Goal: Task Accomplishment & Management: Manage account settings

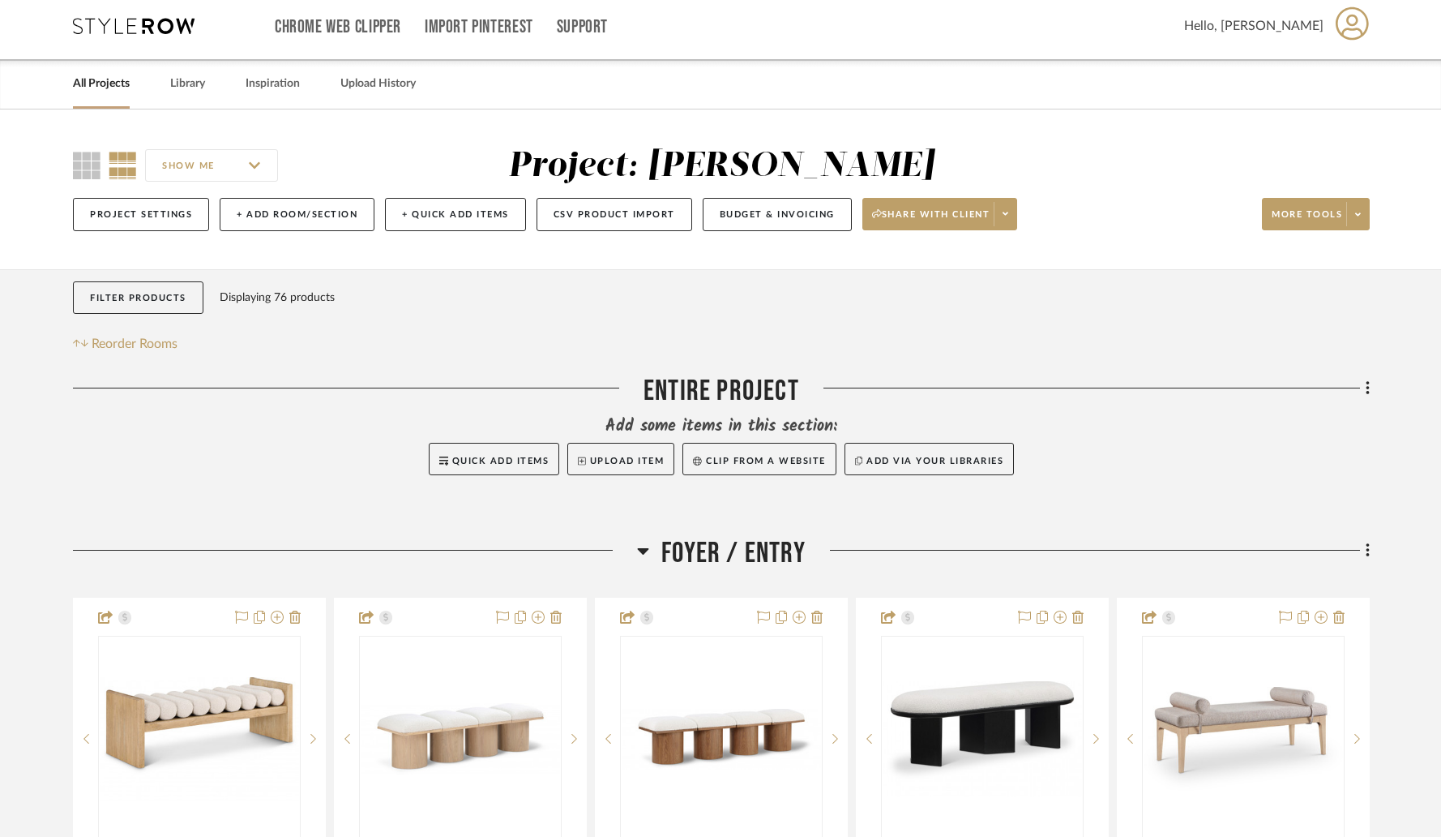
scroll to position [8, 0]
click at [91, 88] on link "All Projects" at bounding box center [101, 83] width 57 height 22
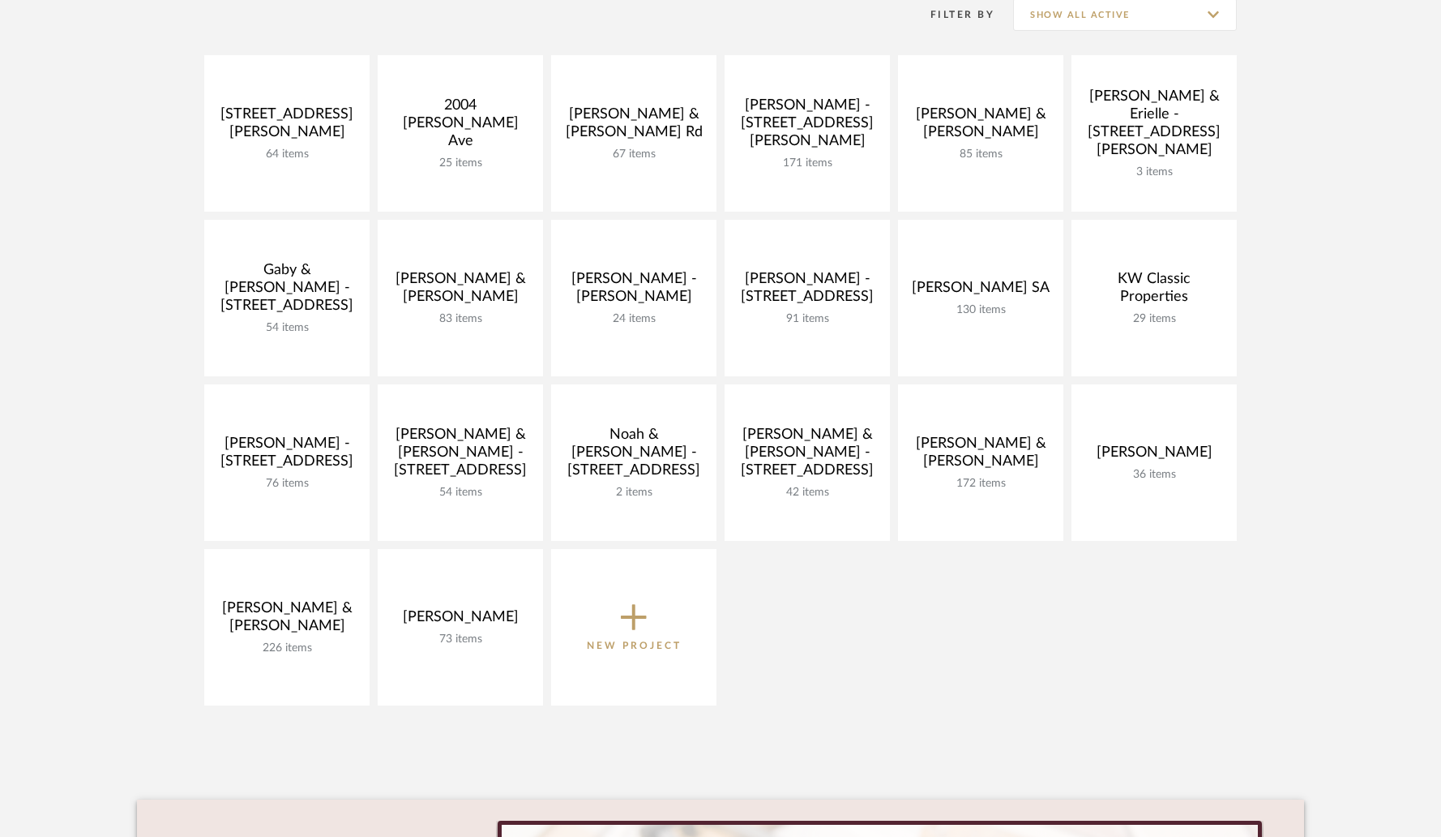
scroll to position [340, 0]
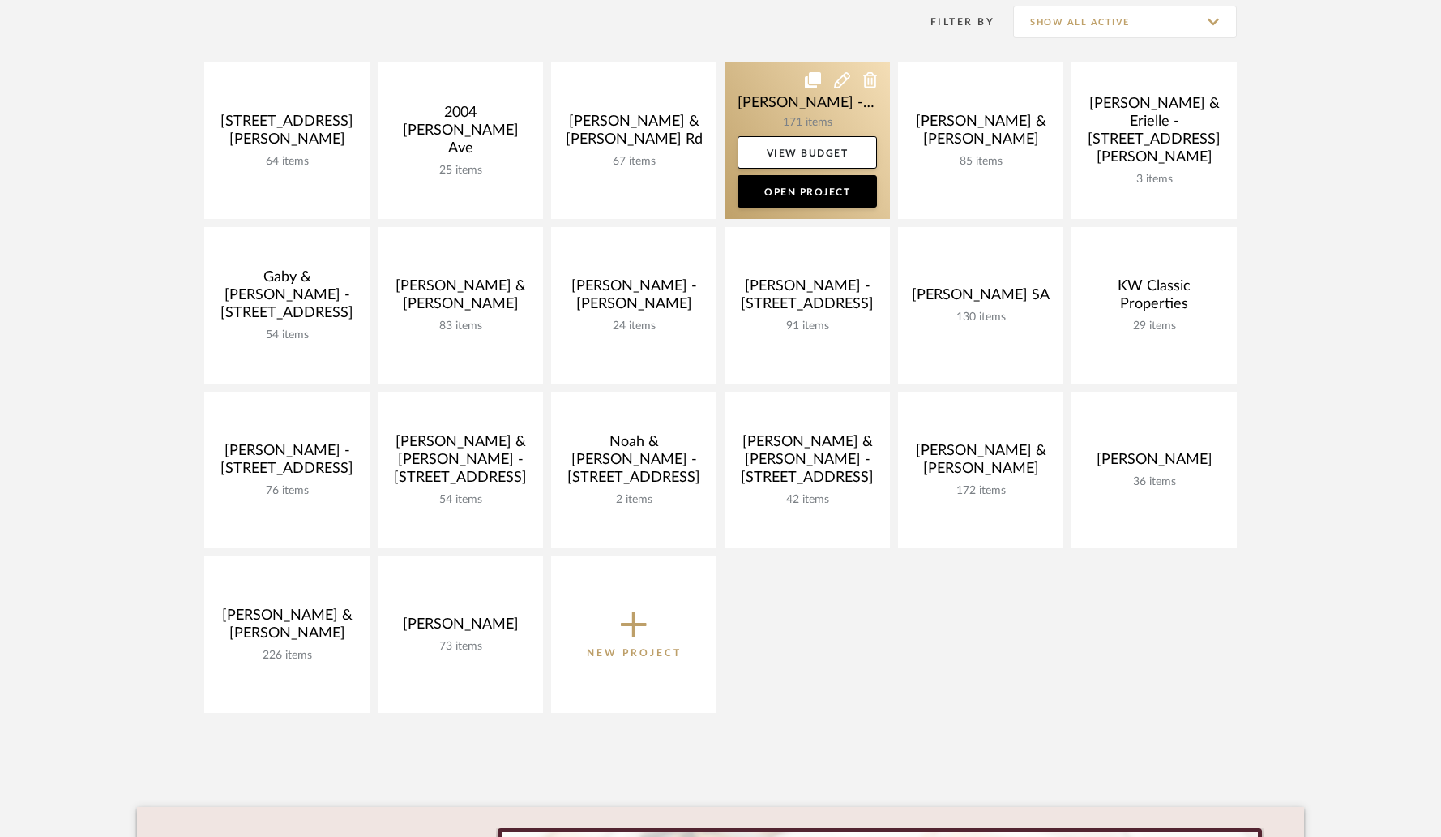
click at [815, 112] on link at bounding box center [807, 140] width 165 height 156
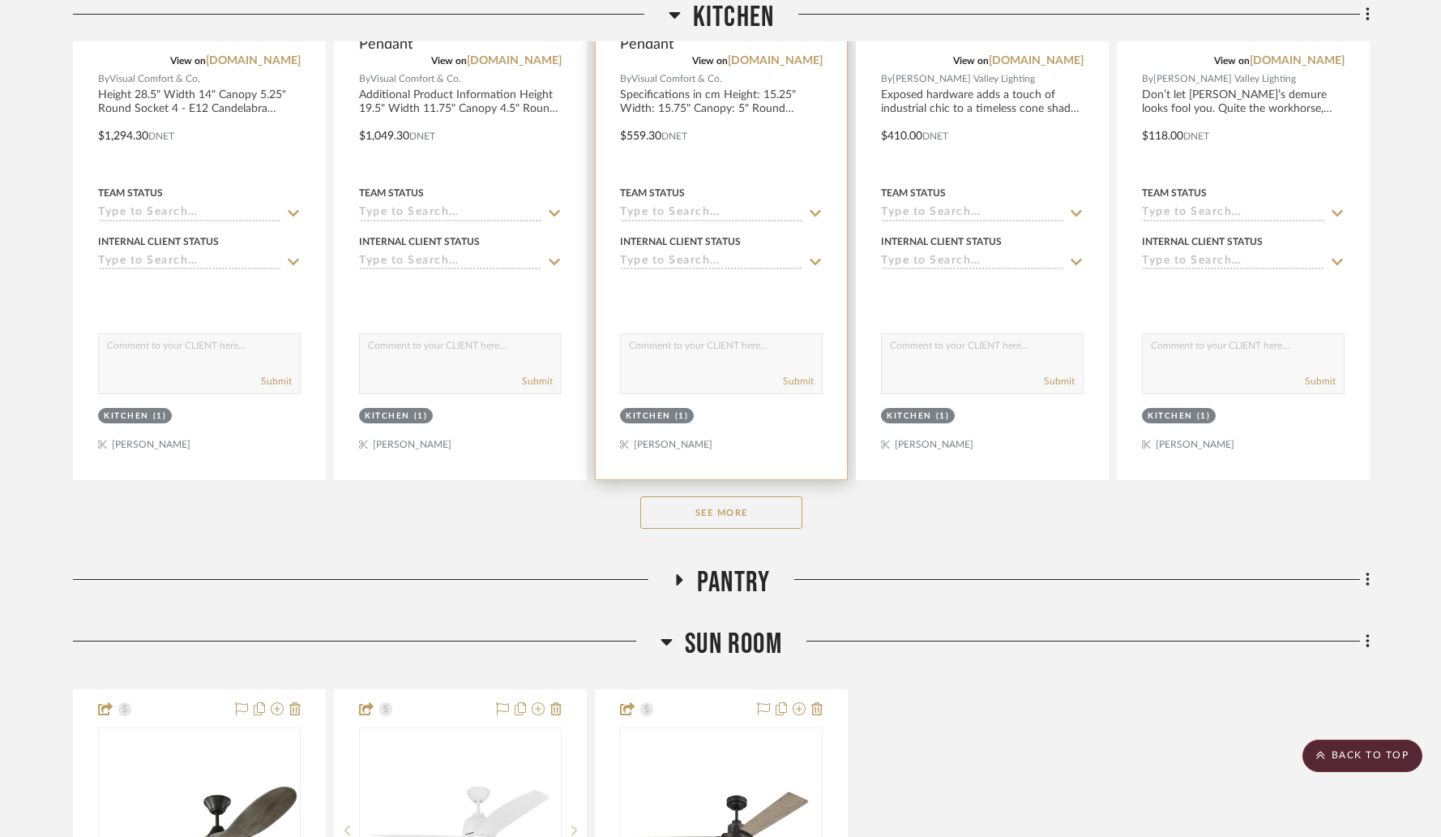
scroll to position [1666, 0]
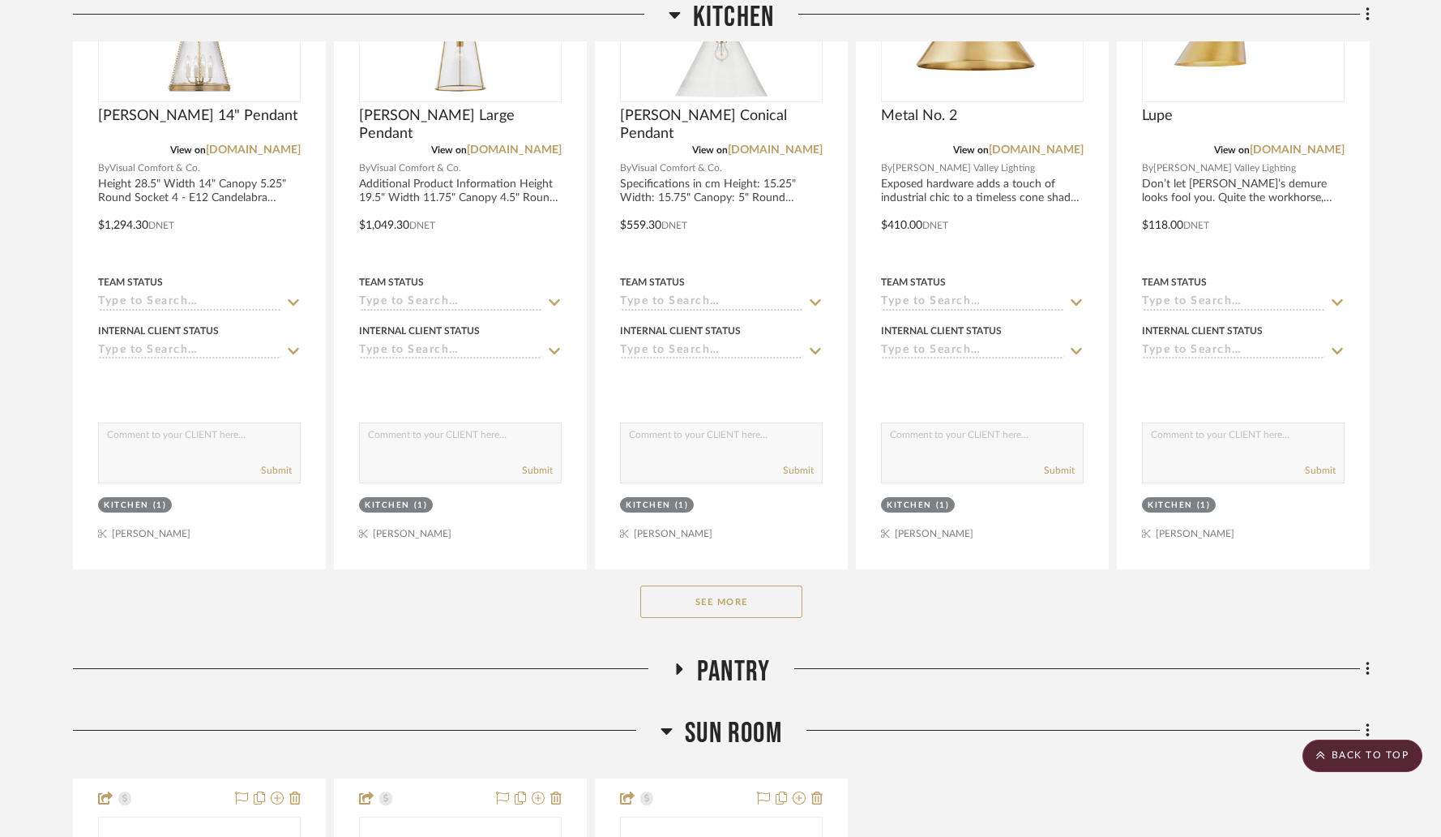
click at [671, 585] on button "See More" at bounding box center [721, 601] width 162 height 32
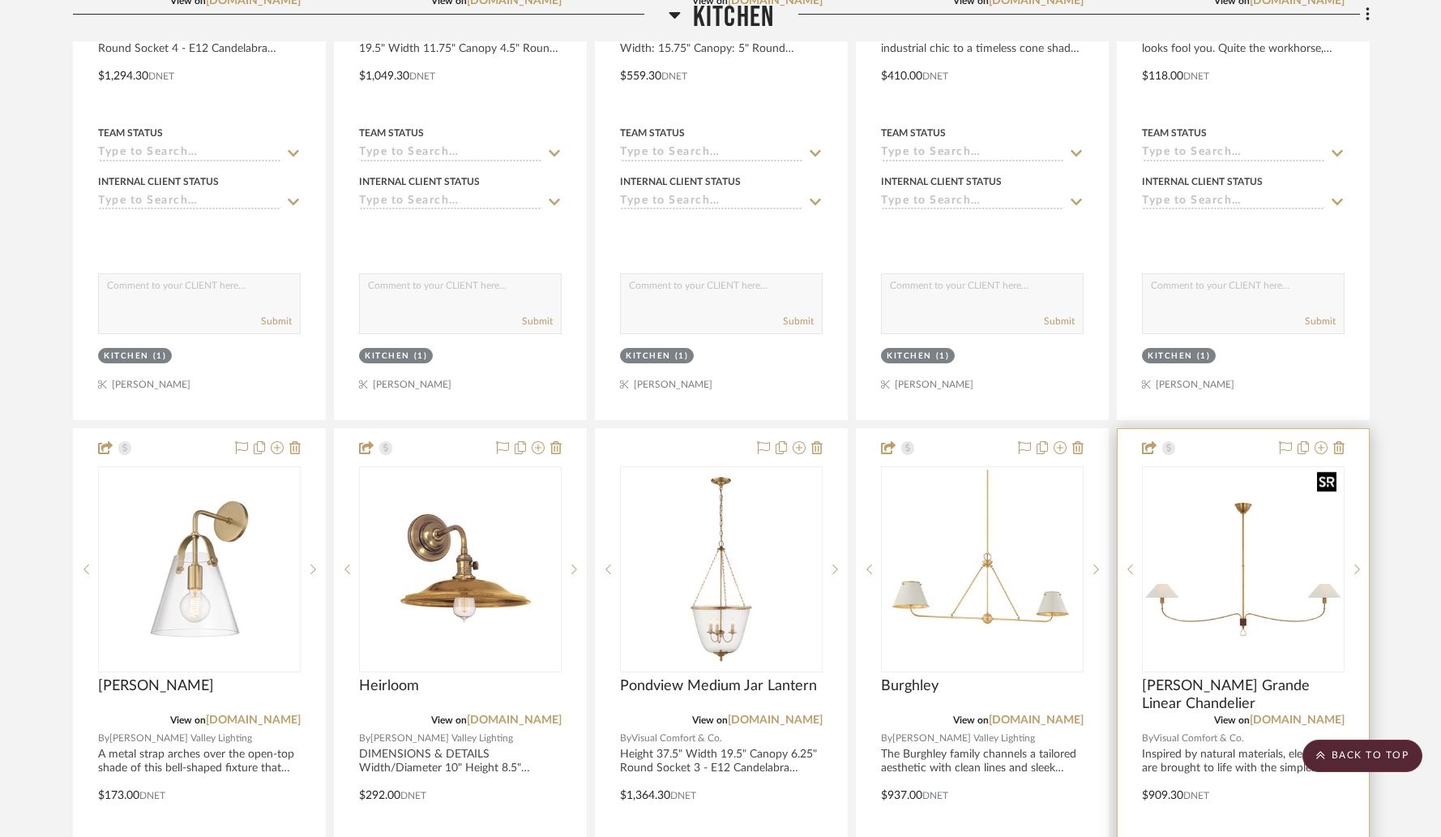
scroll to position [1817, 0]
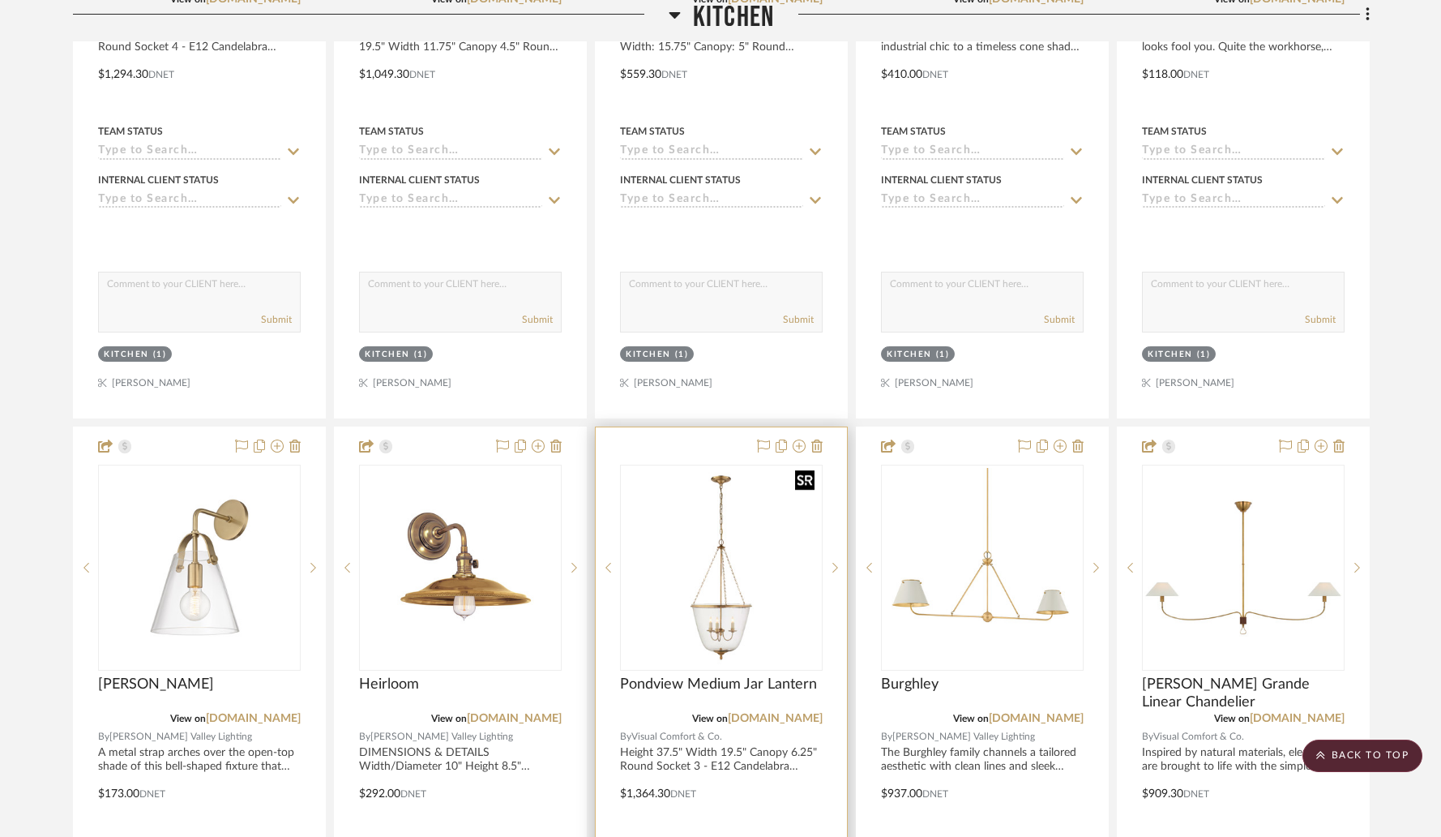
click at [687, 523] on img "0" at bounding box center [721, 567] width 199 height 199
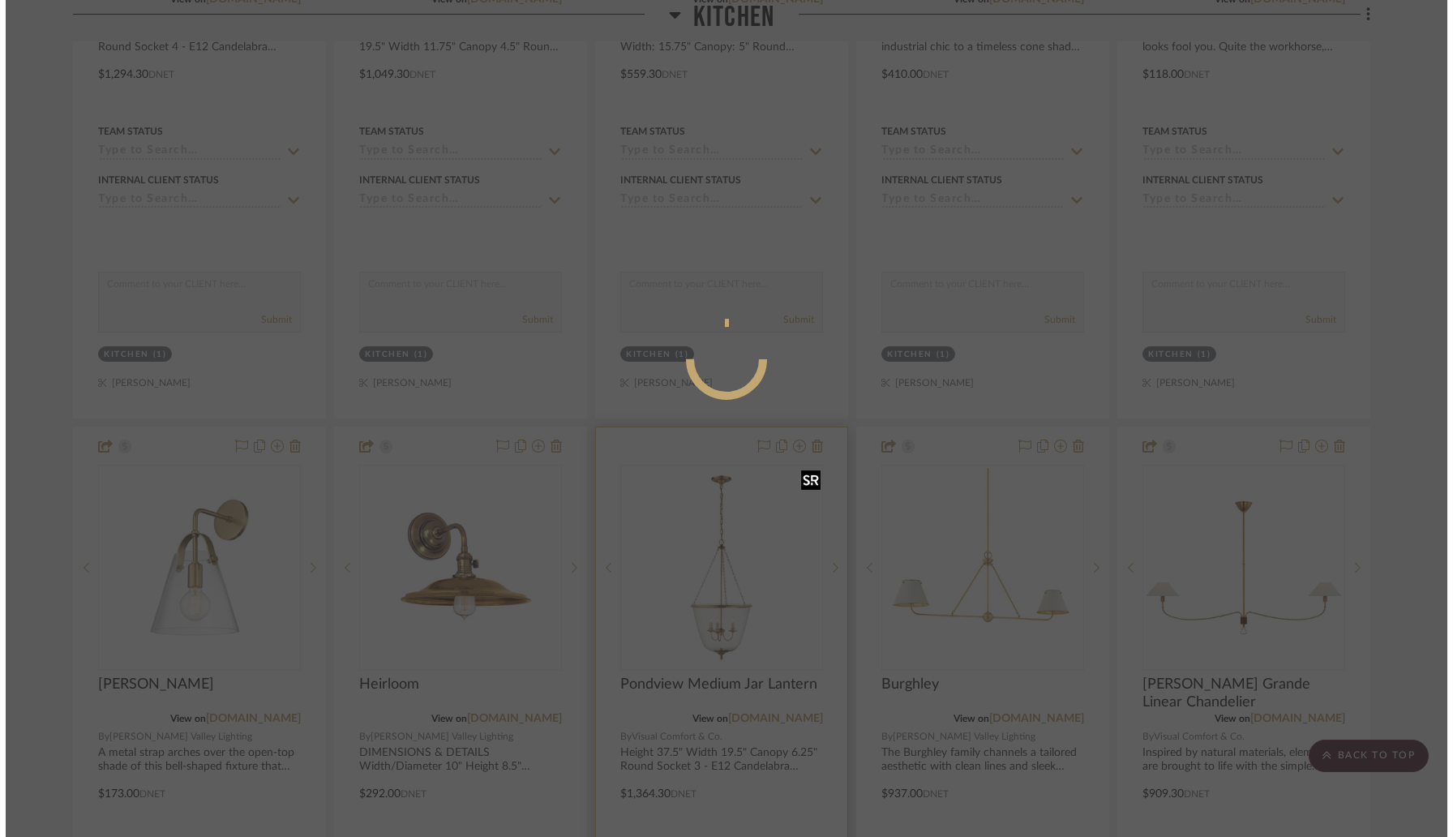
scroll to position [0, 0]
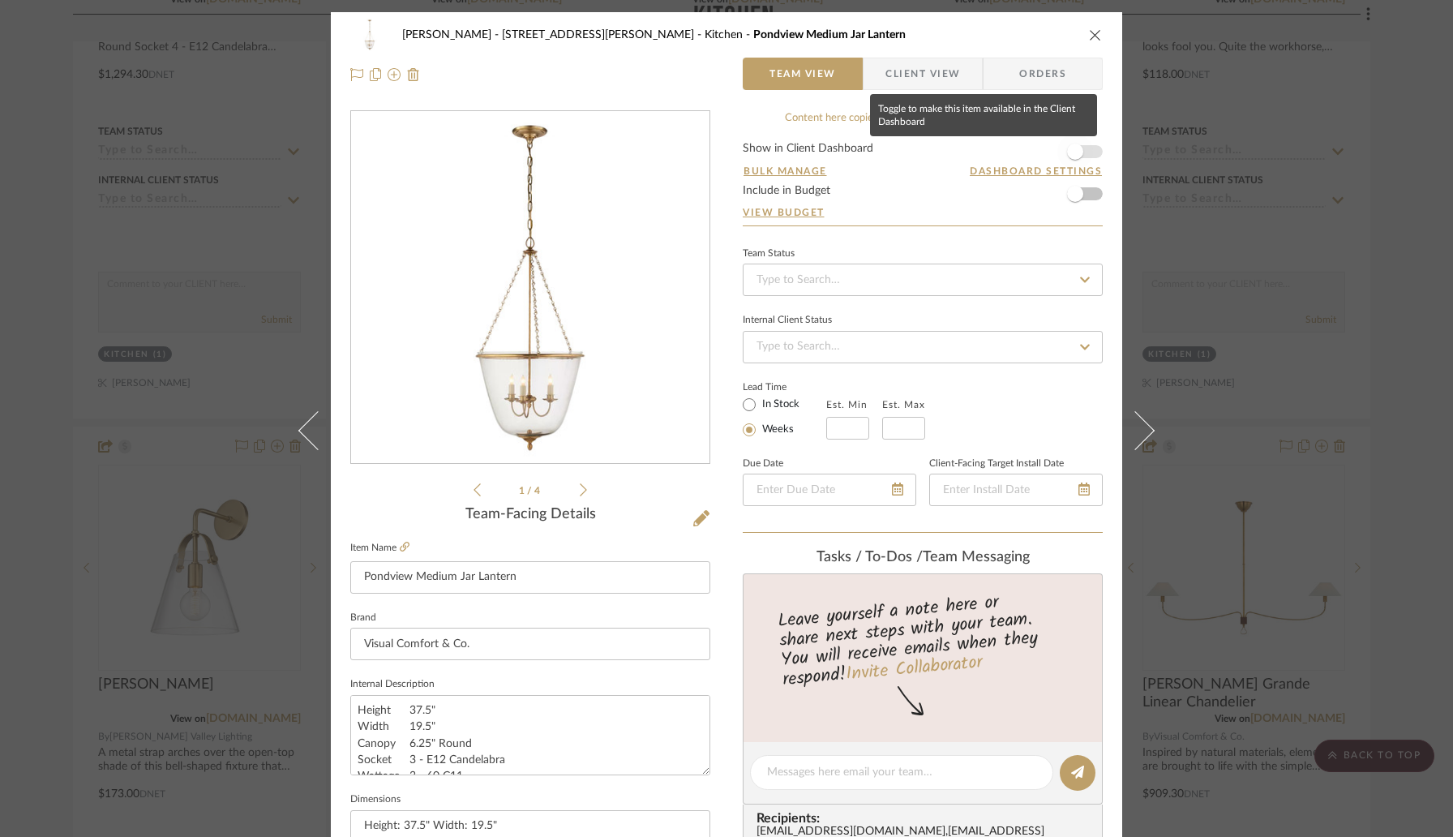
click at [1081, 154] on span "button" at bounding box center [1075, 152] width 36 height 36
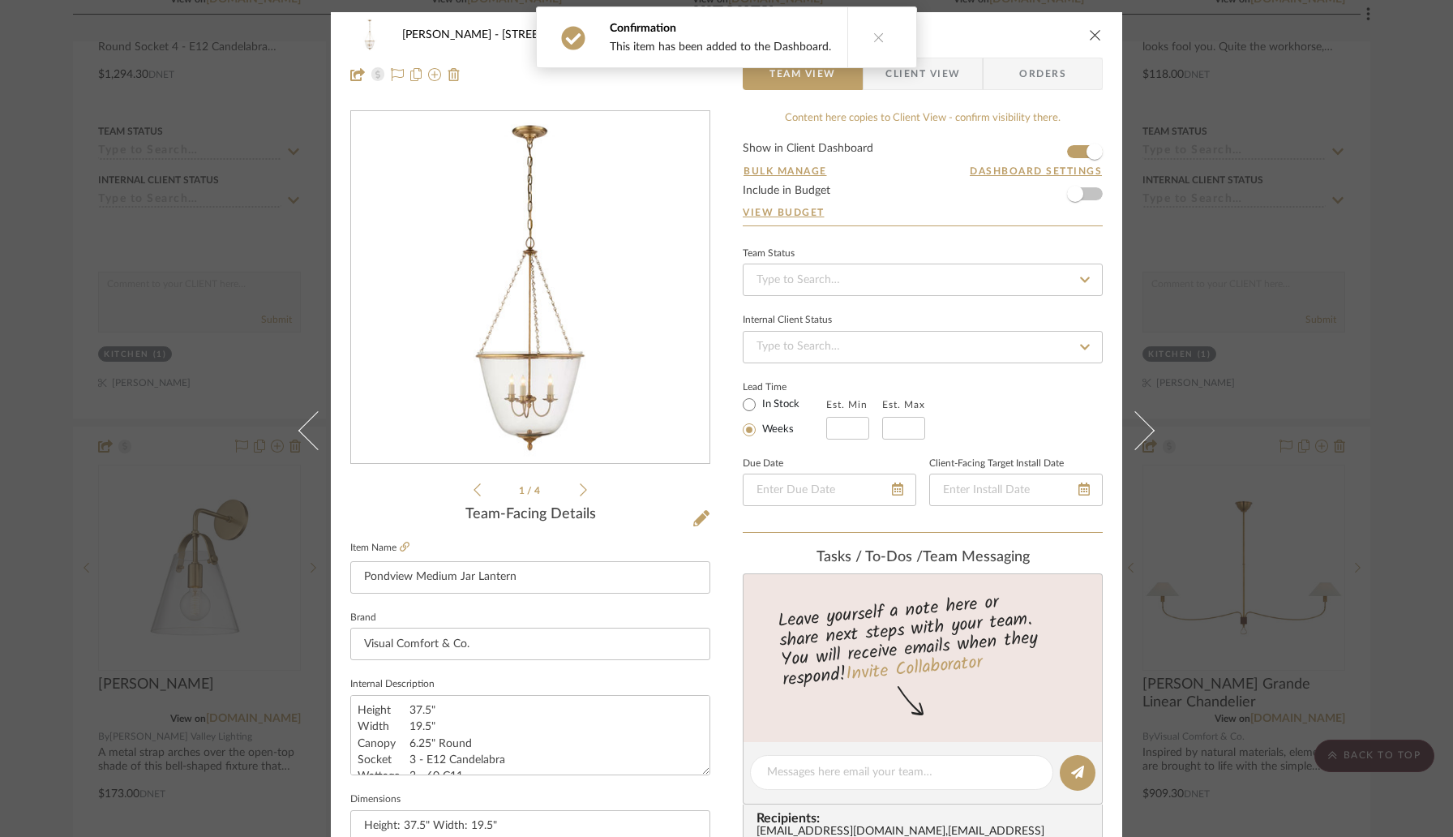
click at [873, 36] on icon at bounding box center [878, 37] width 11 height 11
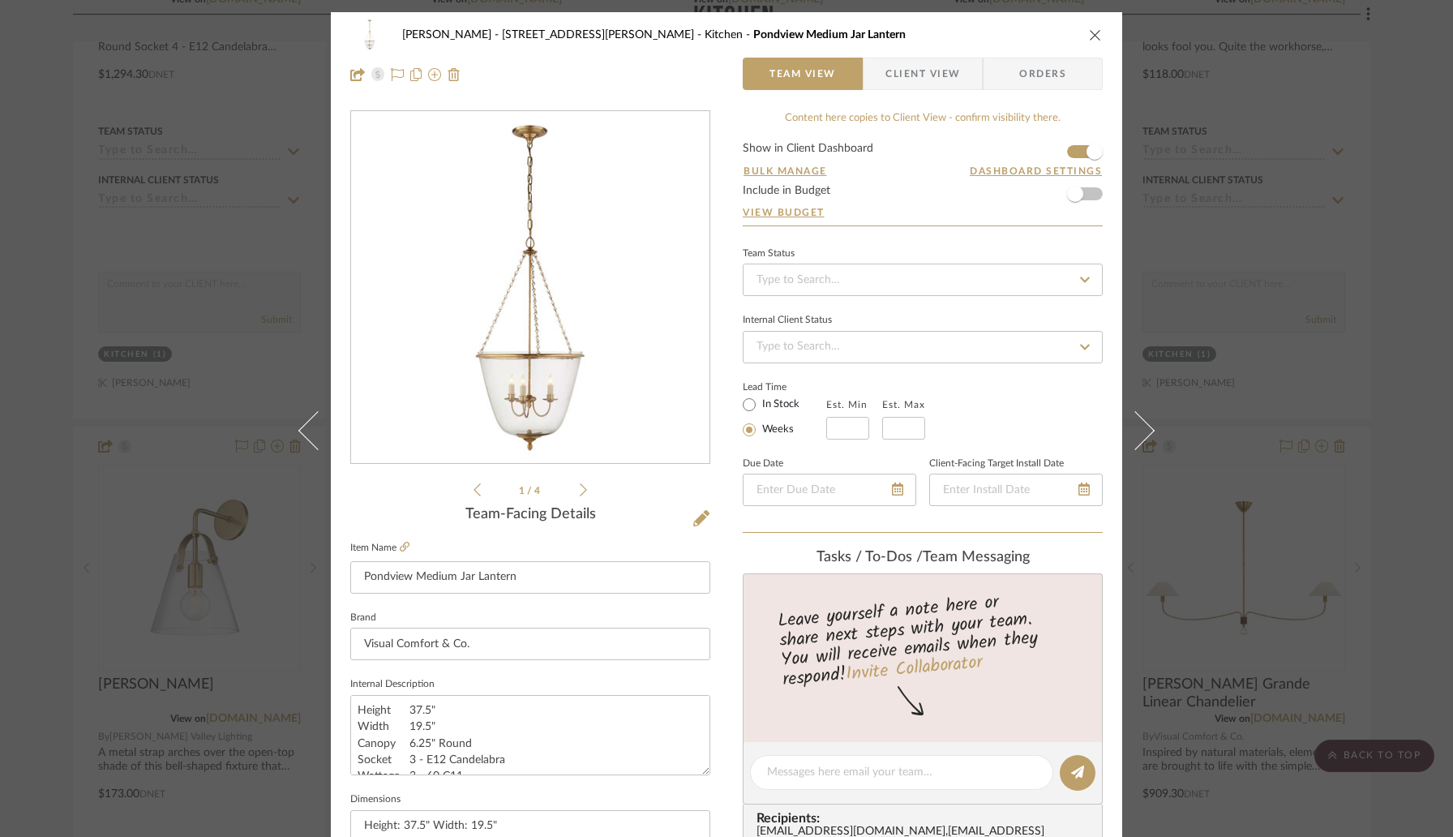
click at [1089, 36] on icon "close" at bounding box center [1095, 34] width 13 height 13
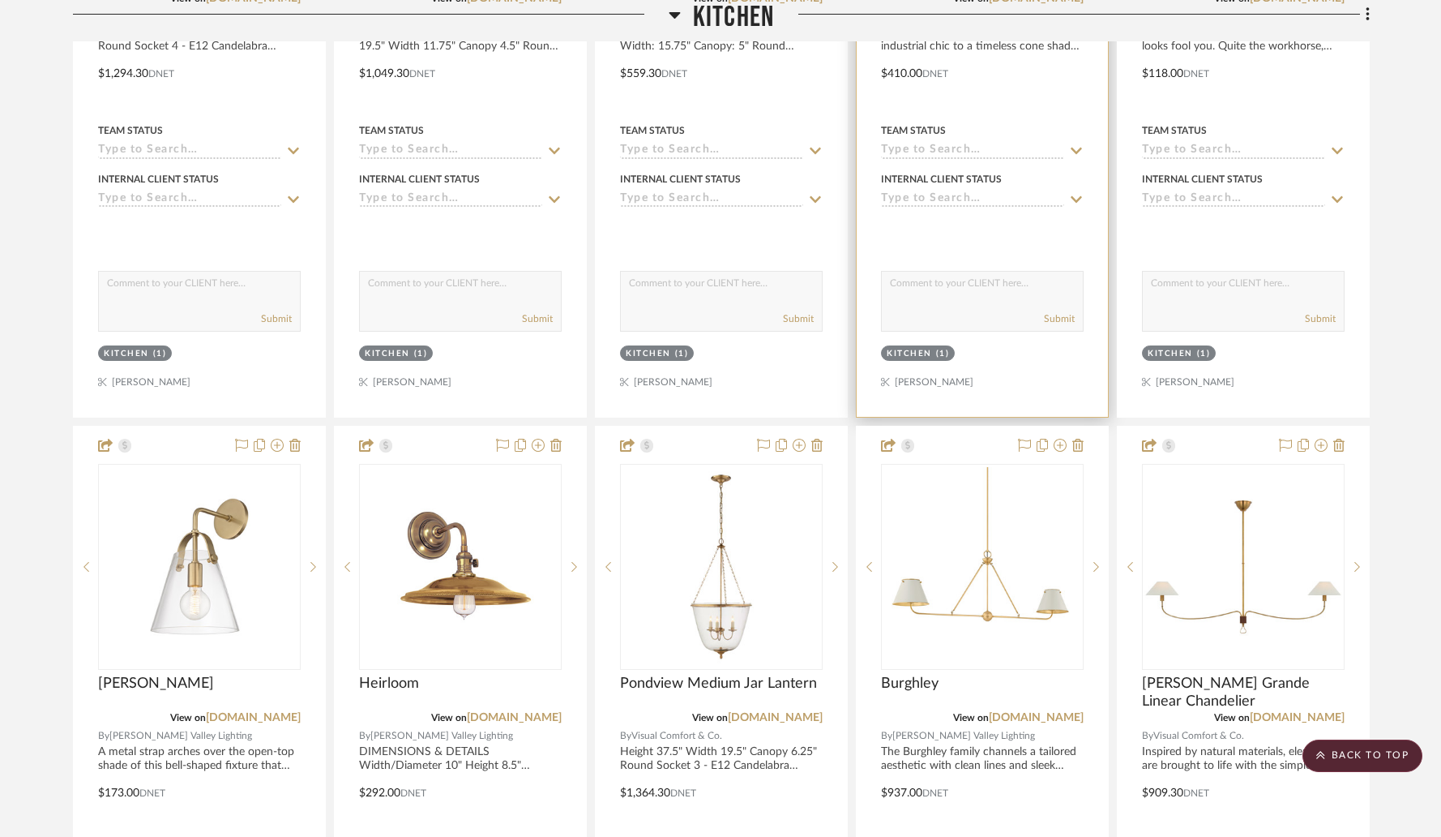
scroll to position [1821, 0]
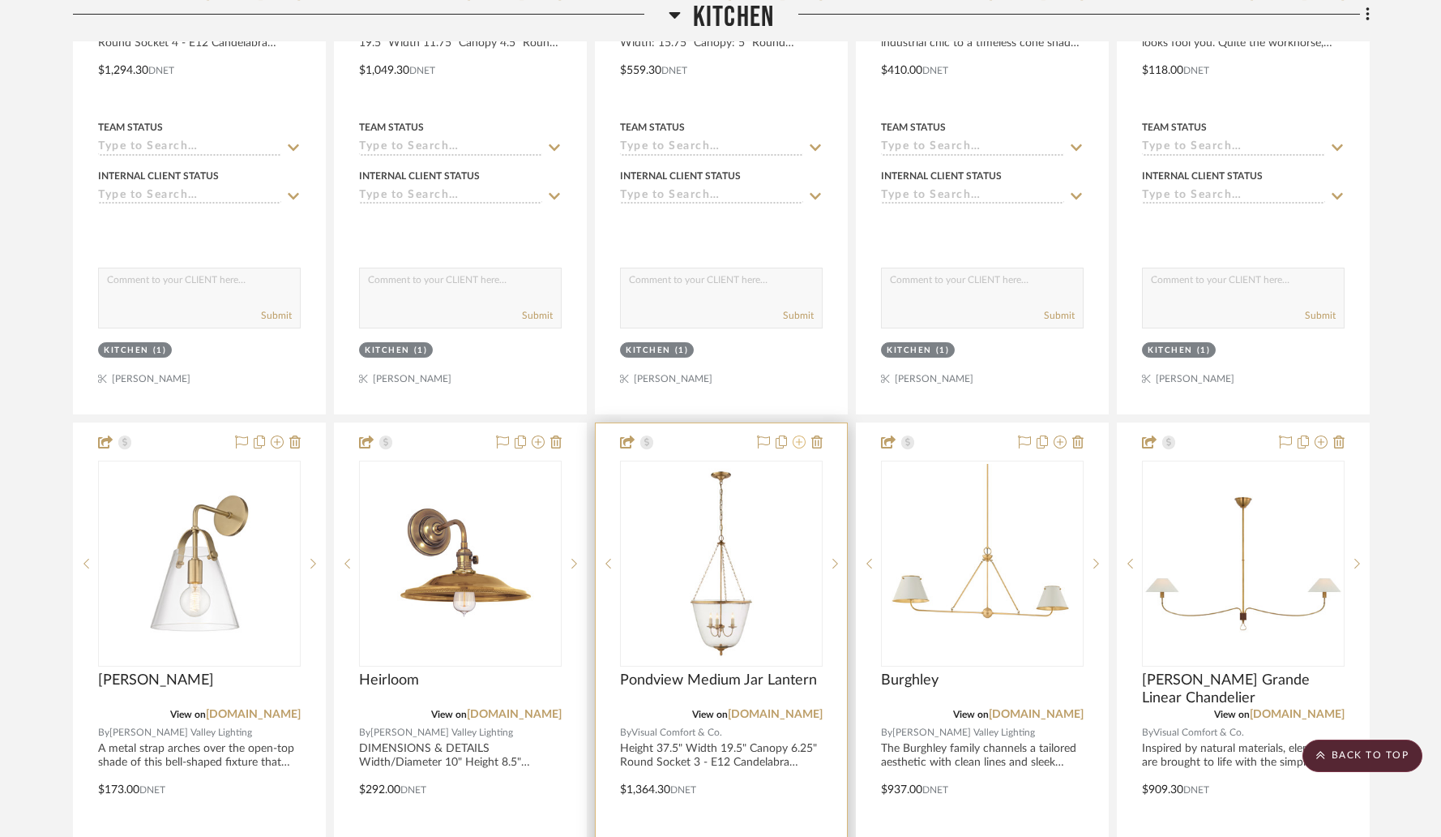
click at [799, 435] on icon at bounding box center [799, 441] width 13 height 13
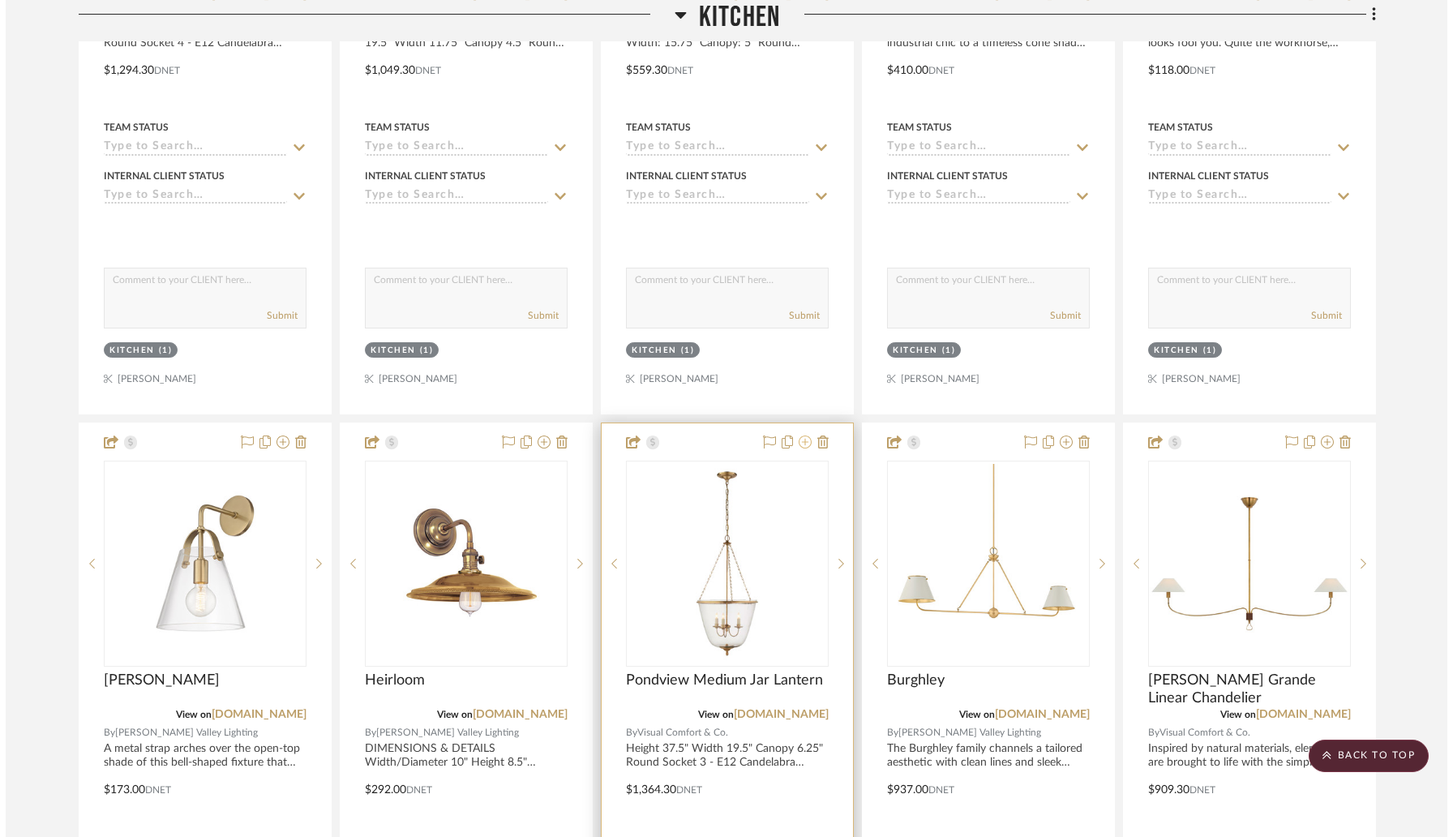
scroll to position [0, 0]
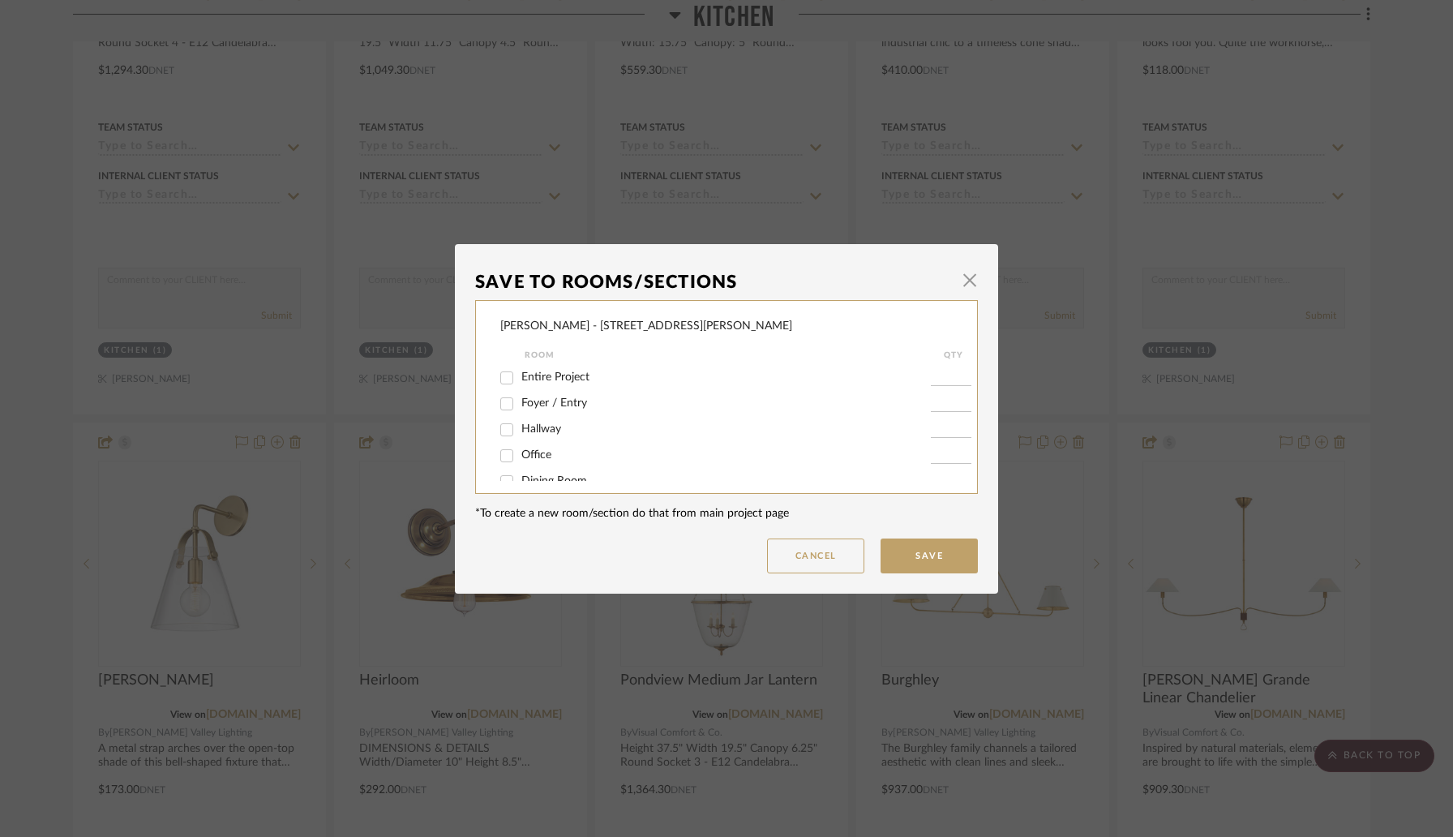
click at [533, 406] on span "Foyer / Entry" at bounding box center [554, 402] width 66 height 11
click at [520, 406] on input "Foyer / Entry" at bounding box center [507, 404] width 26 height 26
checkbox input "true"
type input "1"
click at [932, 563] on button "Save" at bounding box center [928, 555] width 97 height 35
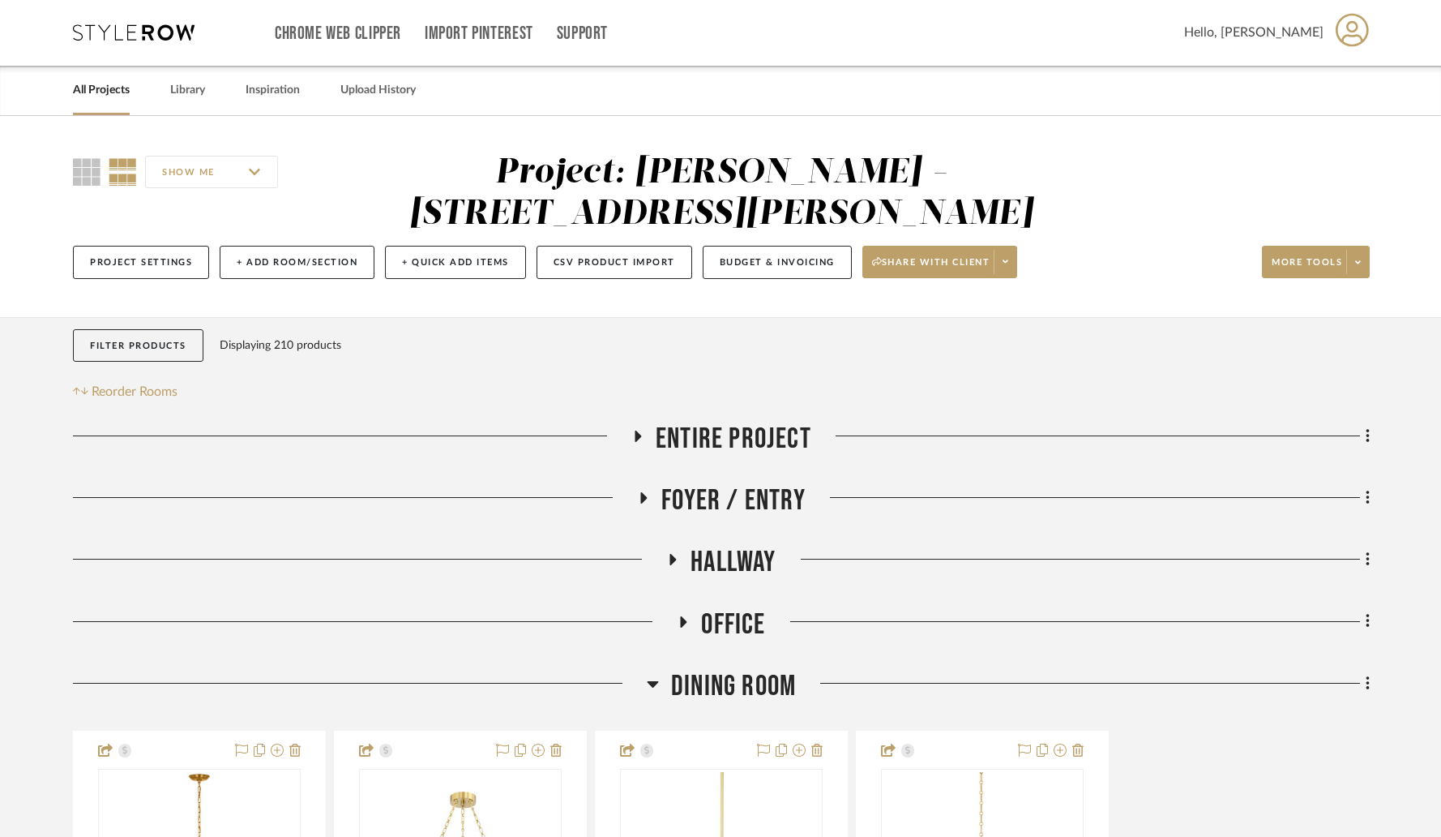
scroll to position [1, 0]
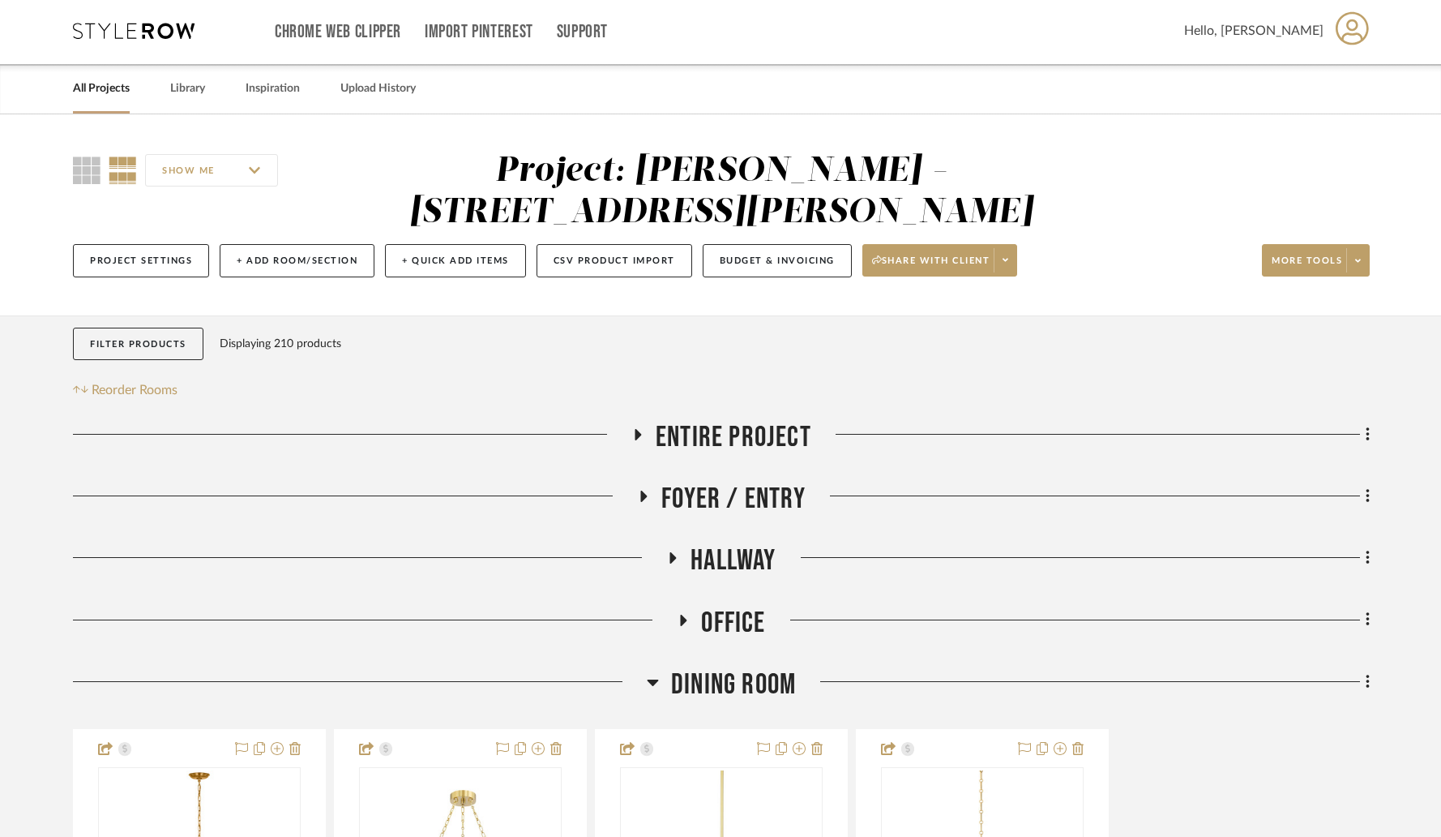
click at [644, 490] on icon at bounding box center [644, 495] width 6 height 11
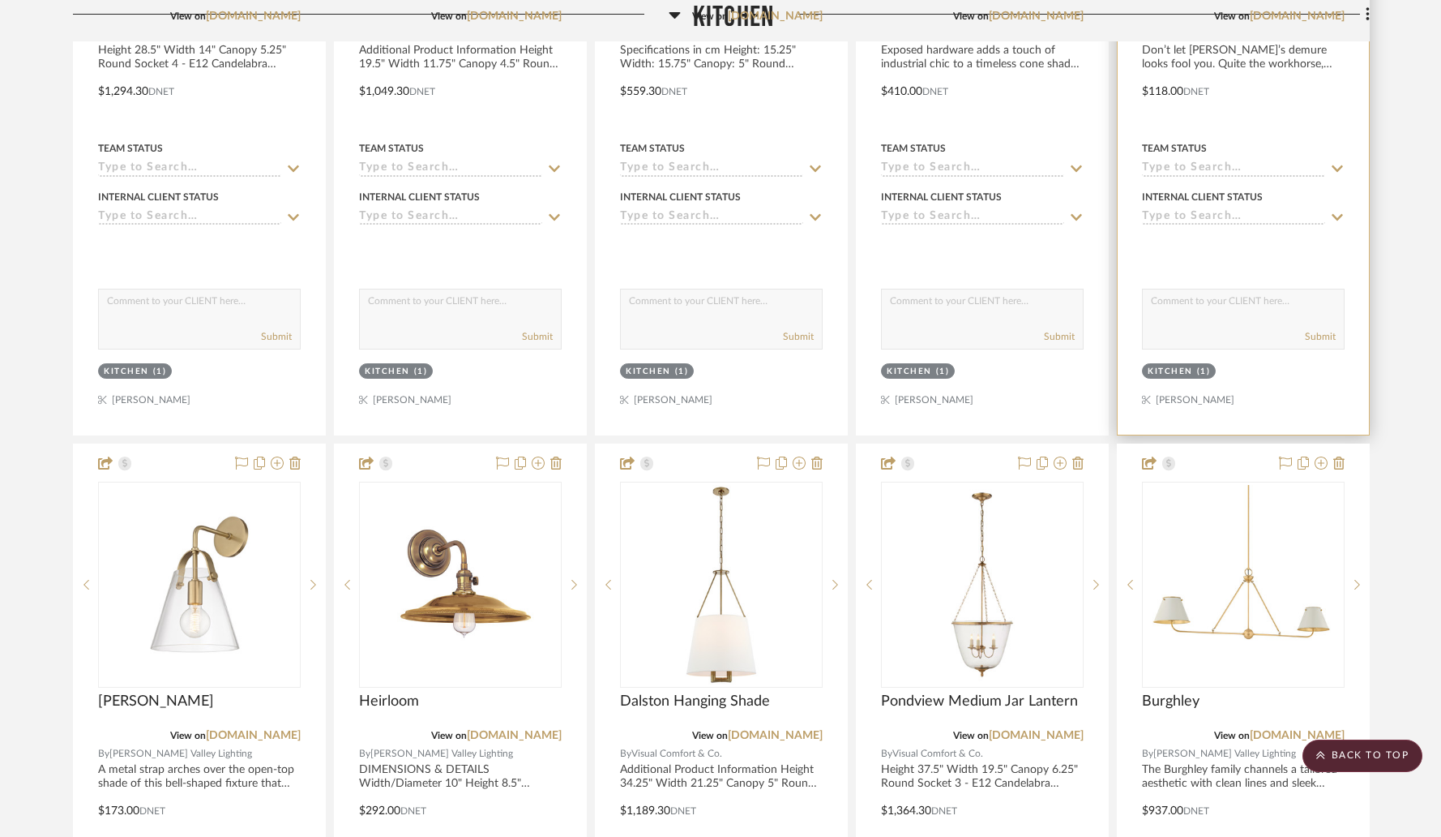
scroll to position [2724, 0]
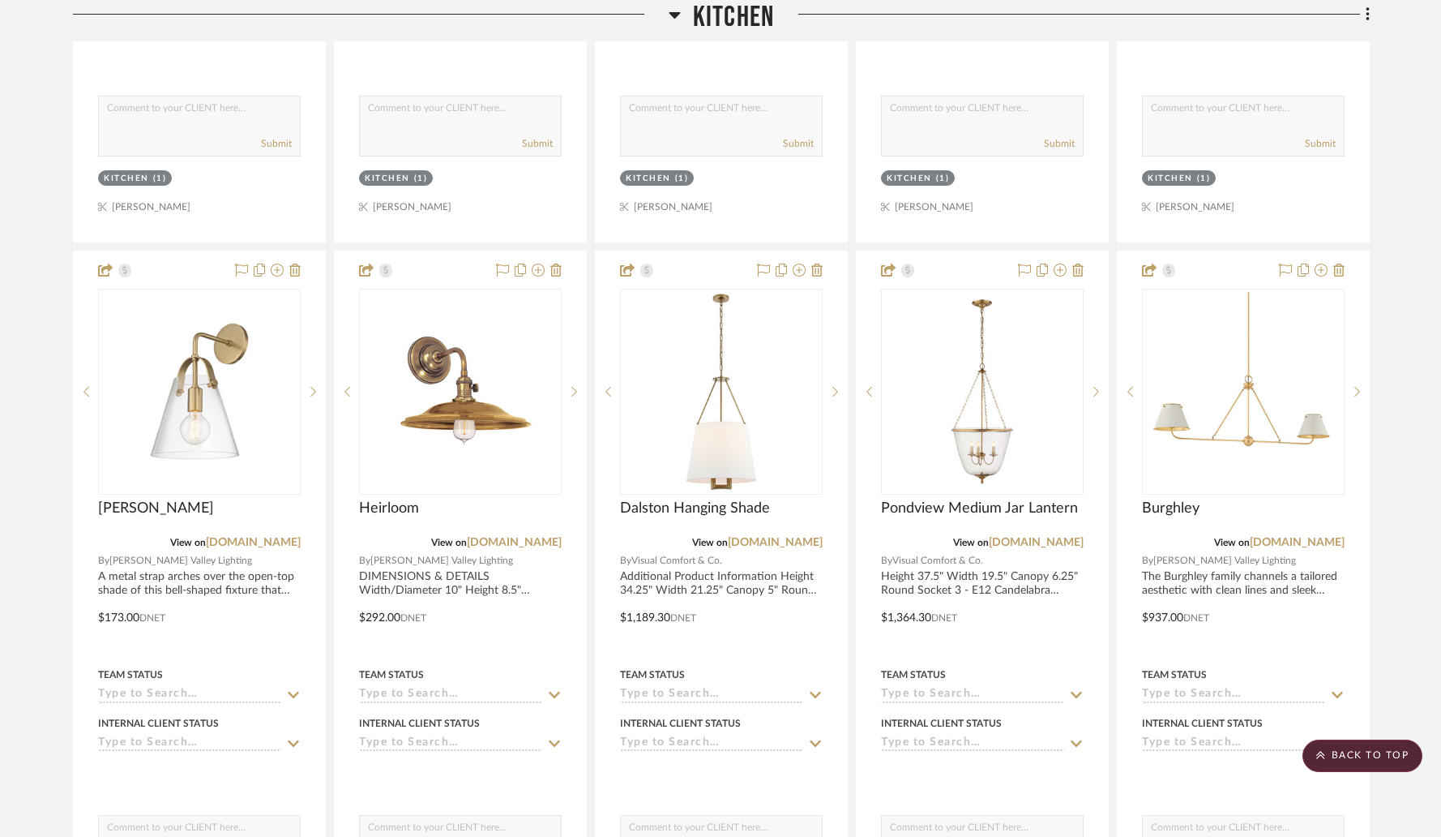
drag, startPoint x: 186, startPoint y: 740, endPoint x: 185, endPoint y: 2, distance: 738.5
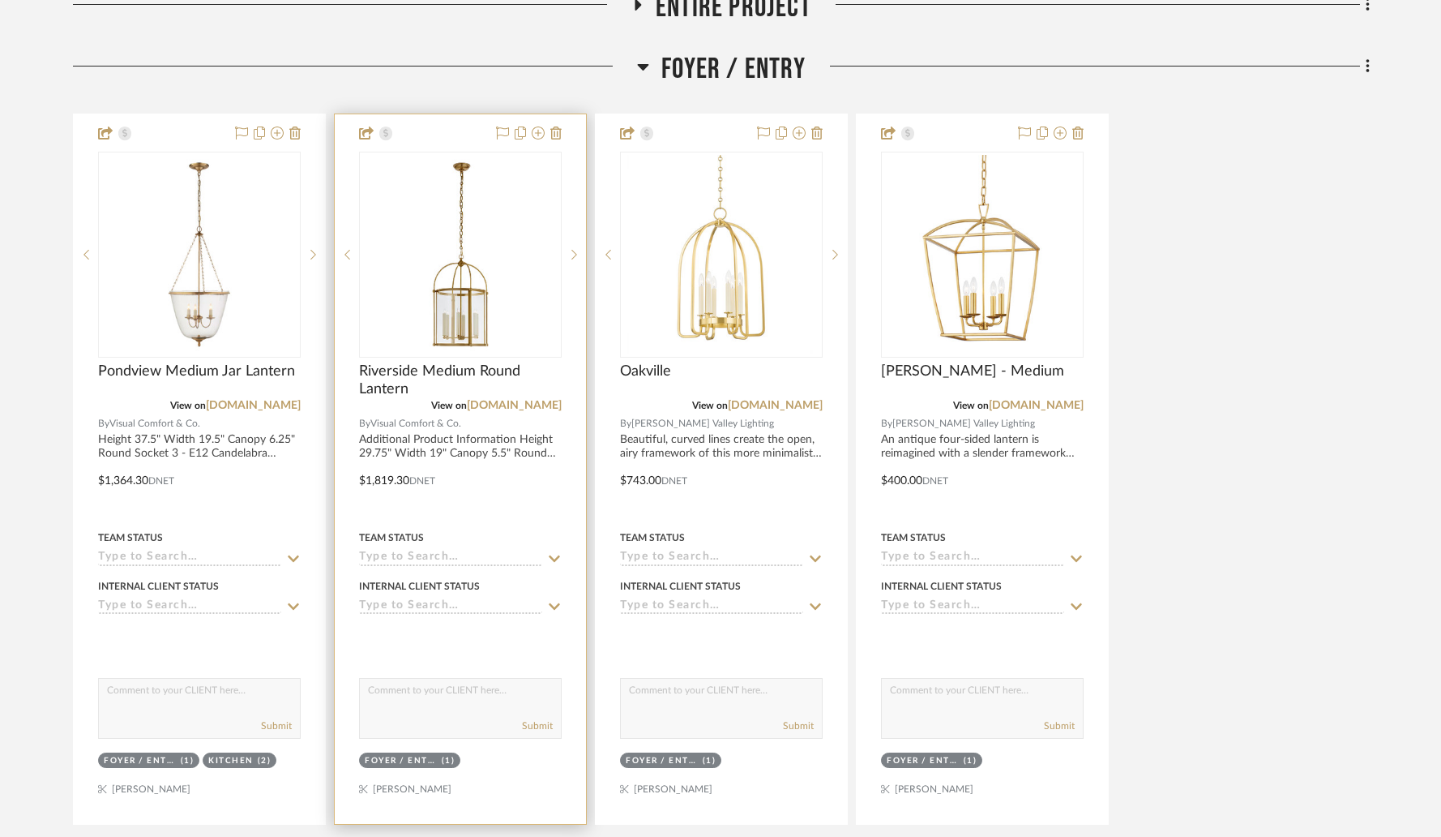
scroll to position [495, 0]
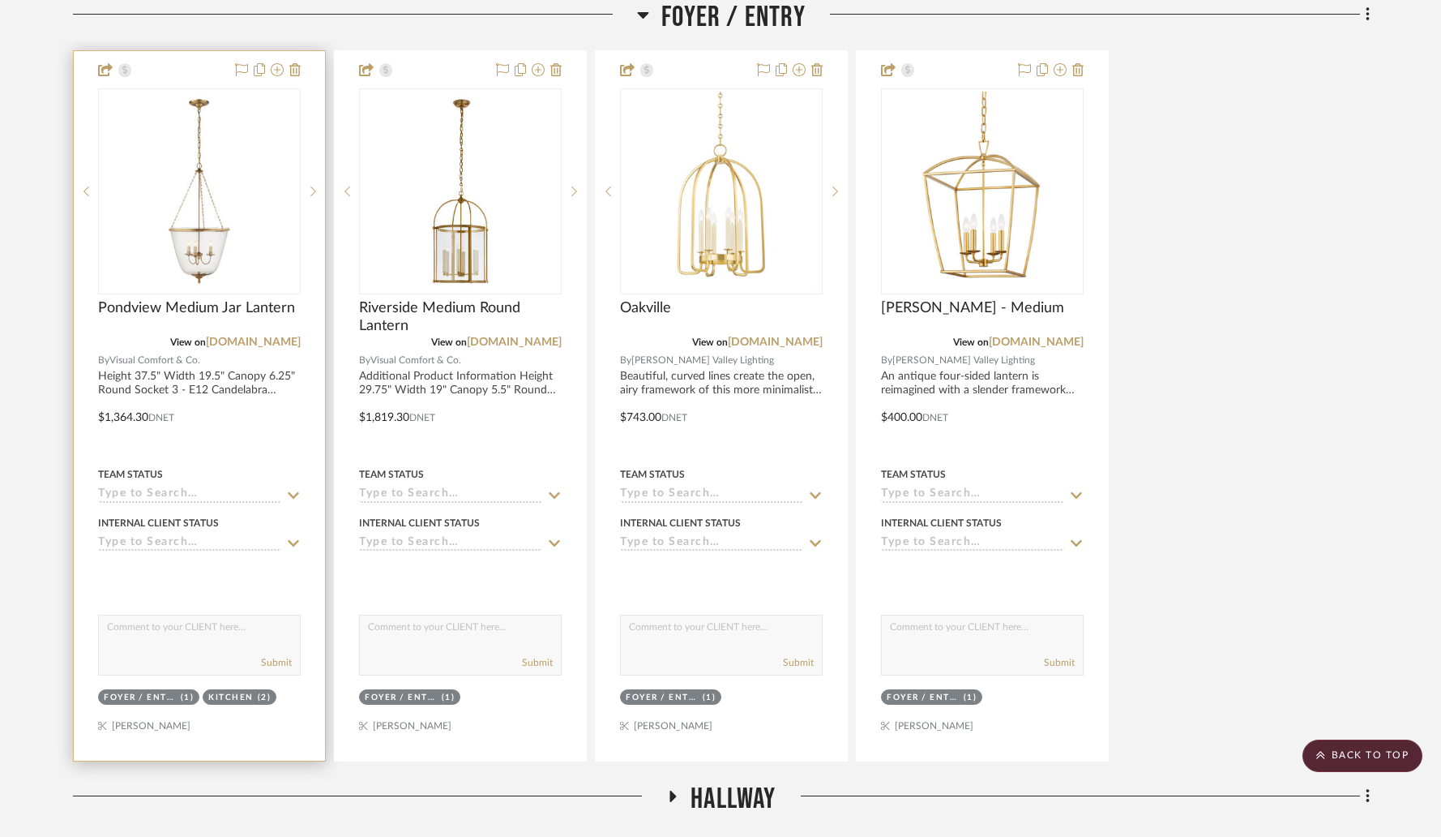
click at [162, 615] on textarea at bounding box center [199, 630] width 201 height 31
type textarea "I've added this option to the Foyer for by the front door."
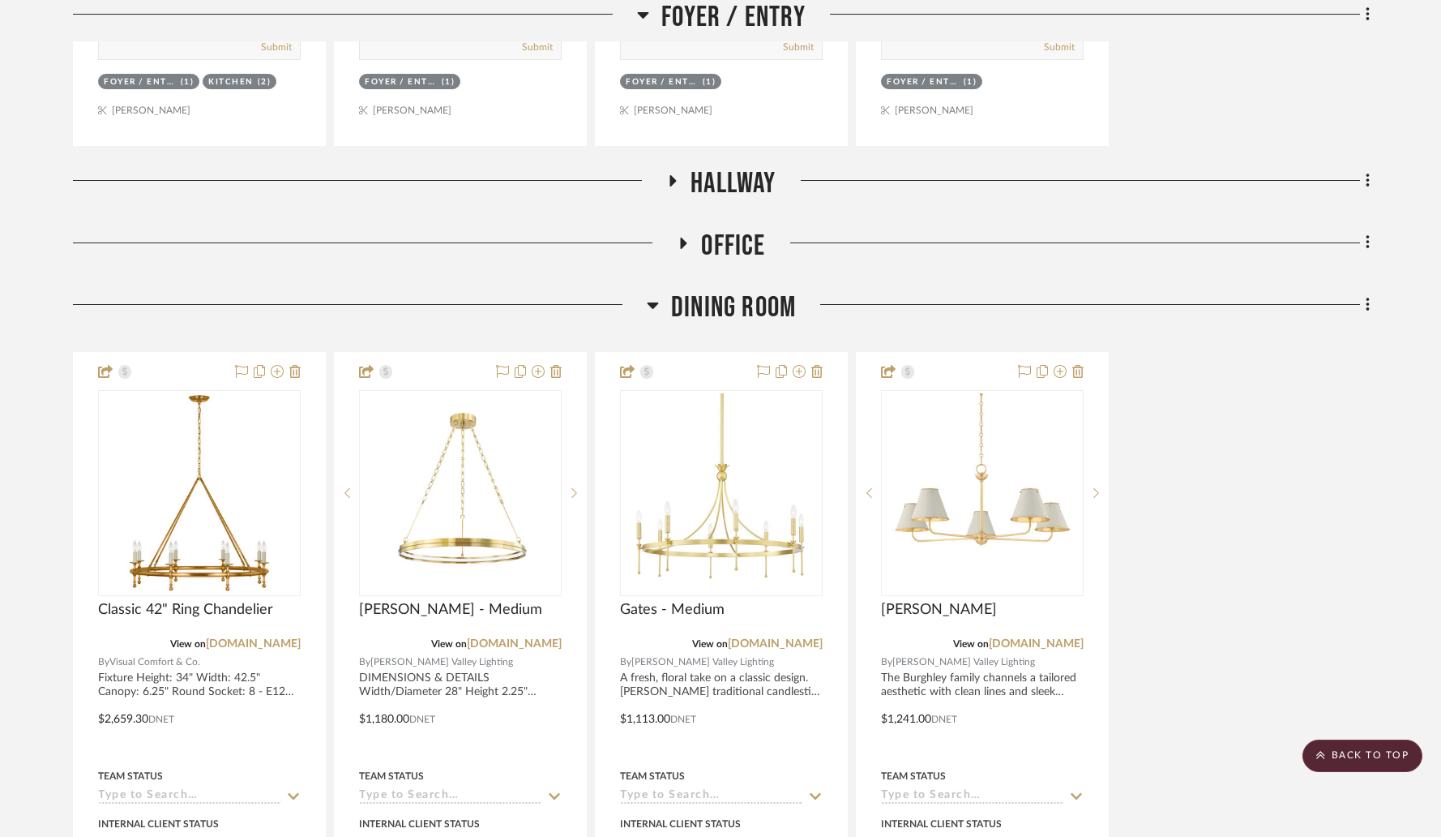
scroll to position [1110, 0]
click at [678, 176] on icon at bounding box center [672, 182] width 19 height 12
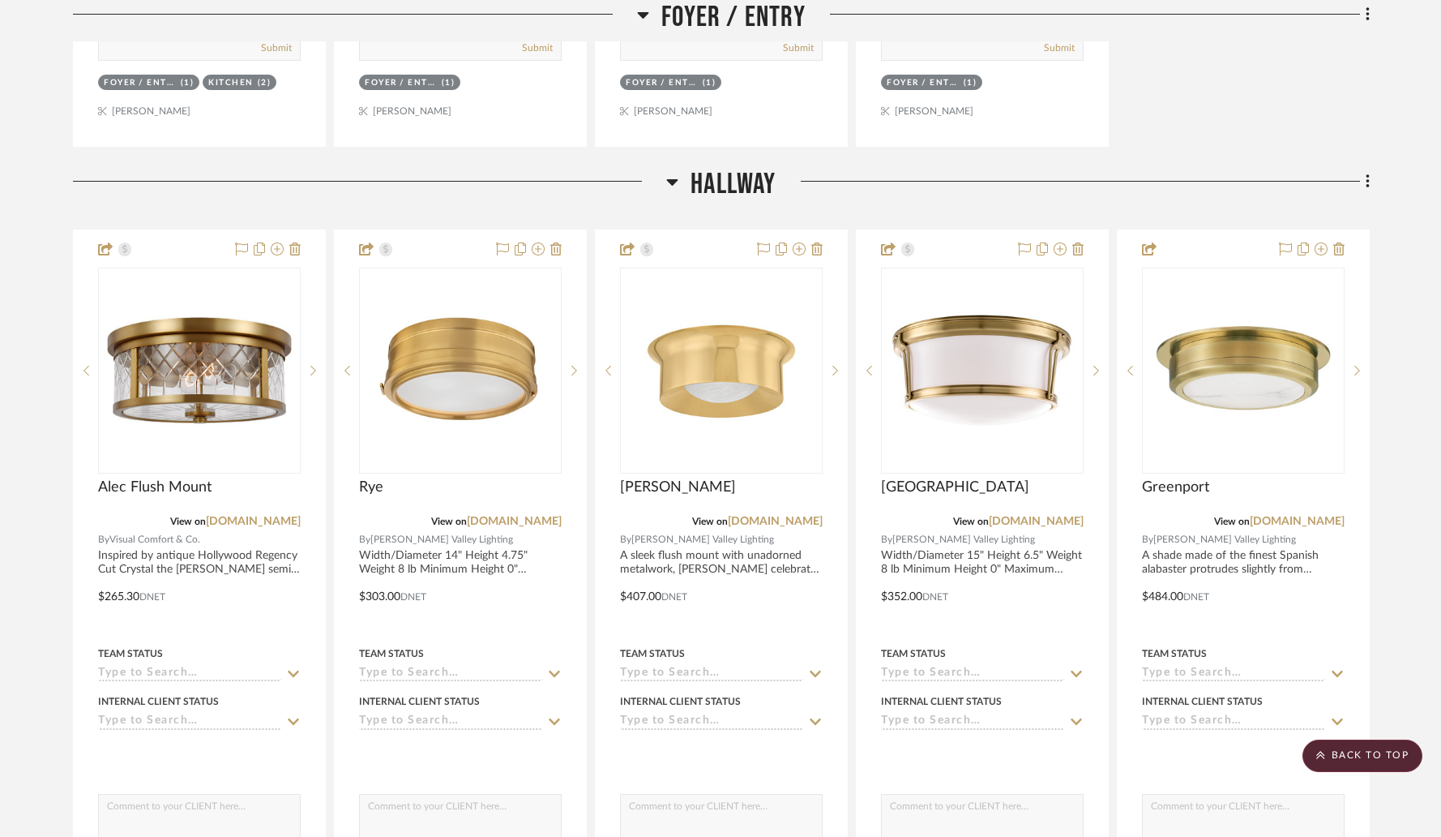
click at [675, 172] on icon at bounding box center [672, 181] width 12 height 19
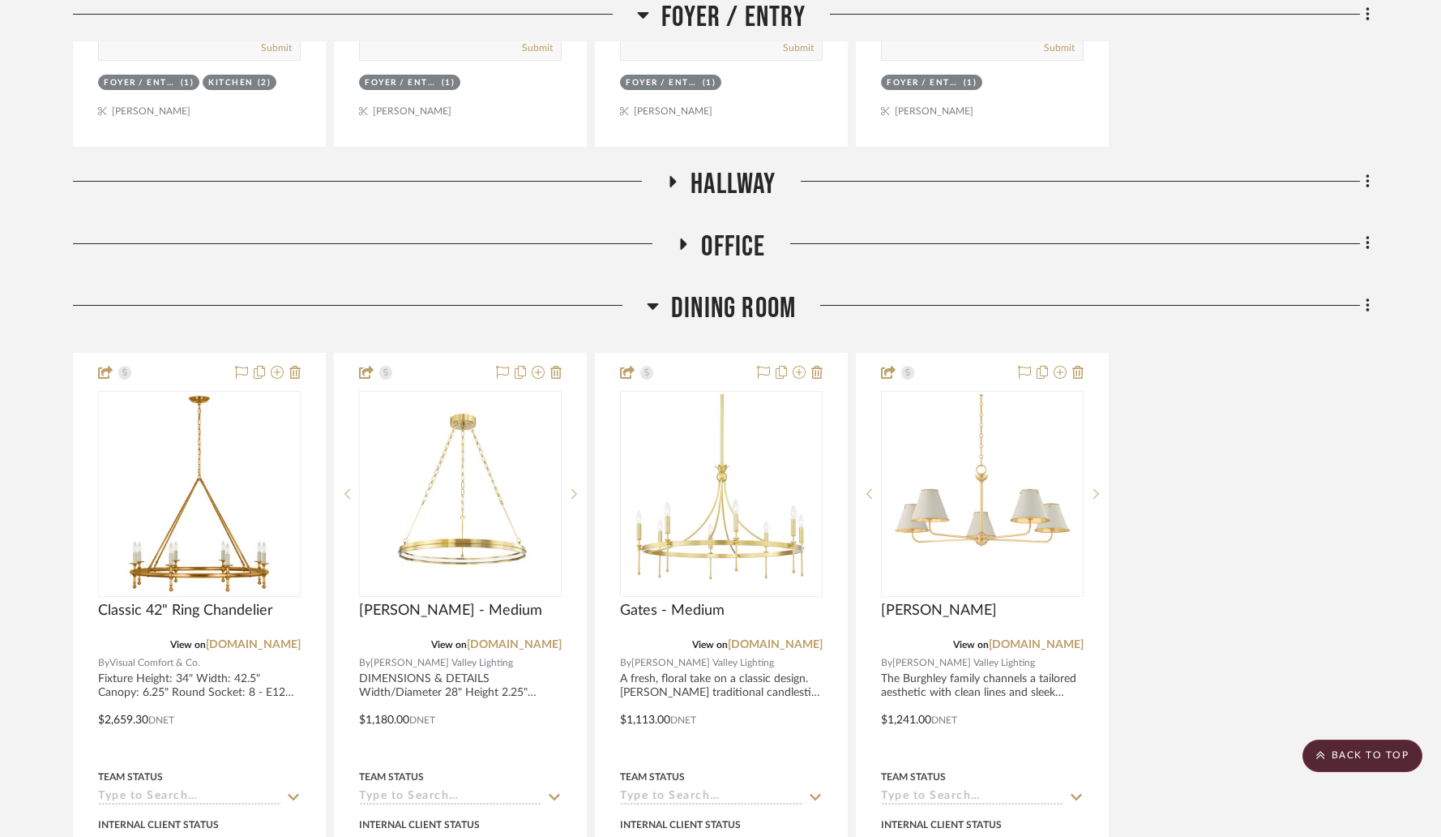
click at [675, 176] on icon at bounding box center [672, 182] width 19 height 12
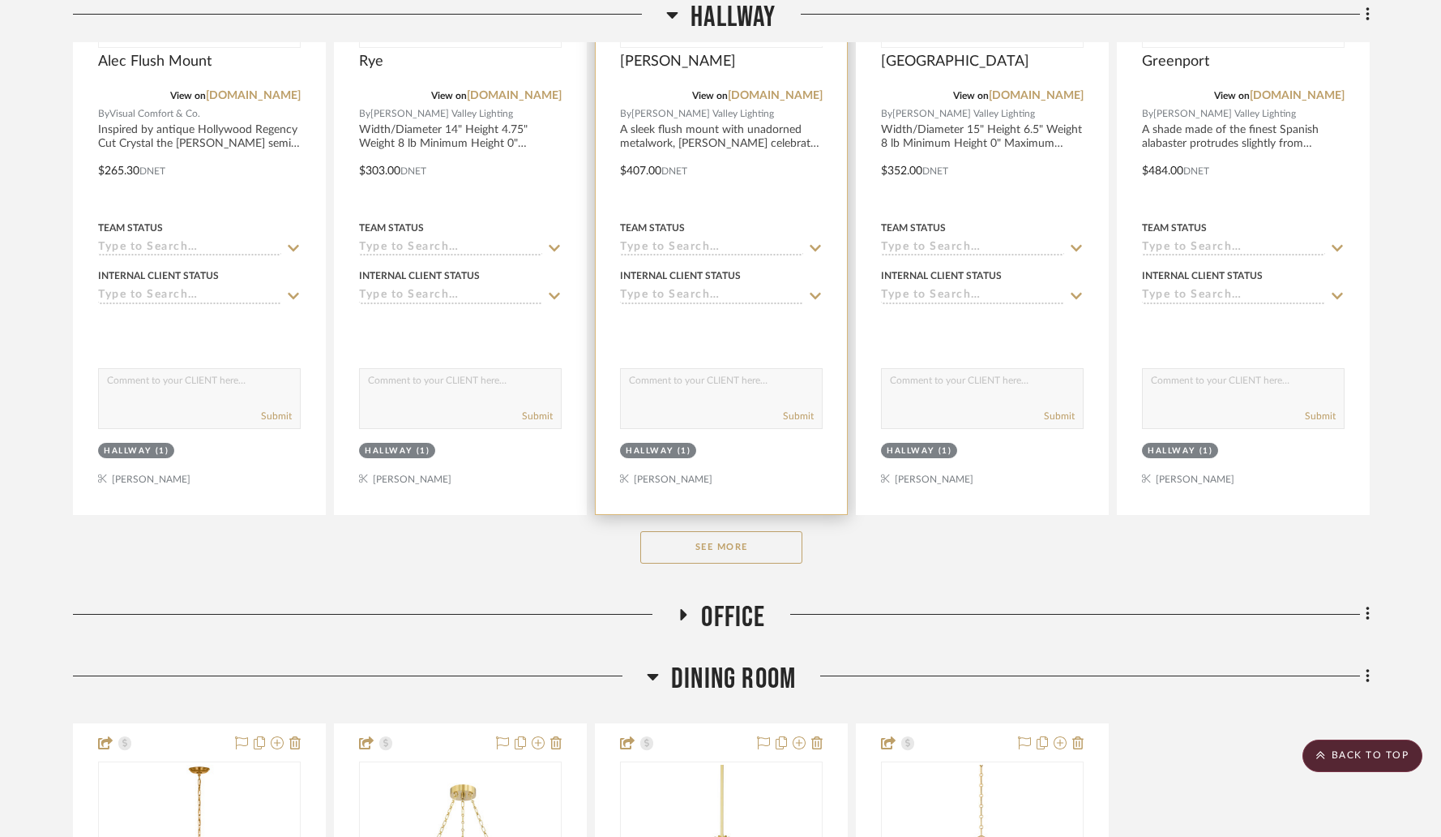
scroll to position [1825, 0]
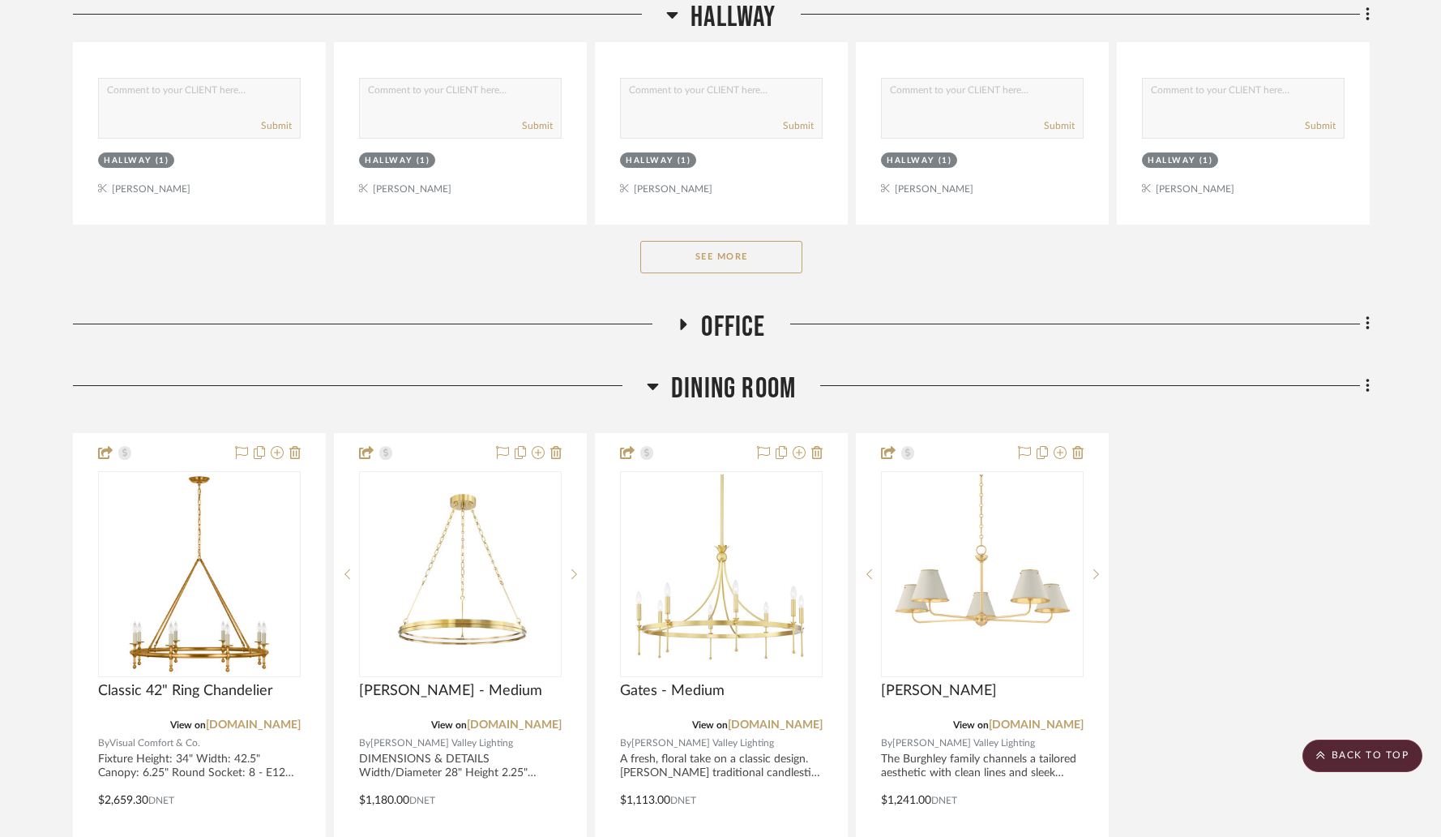
click at [699, 241] on button "See More" at bounding box center [721, 257] width 162 height 32
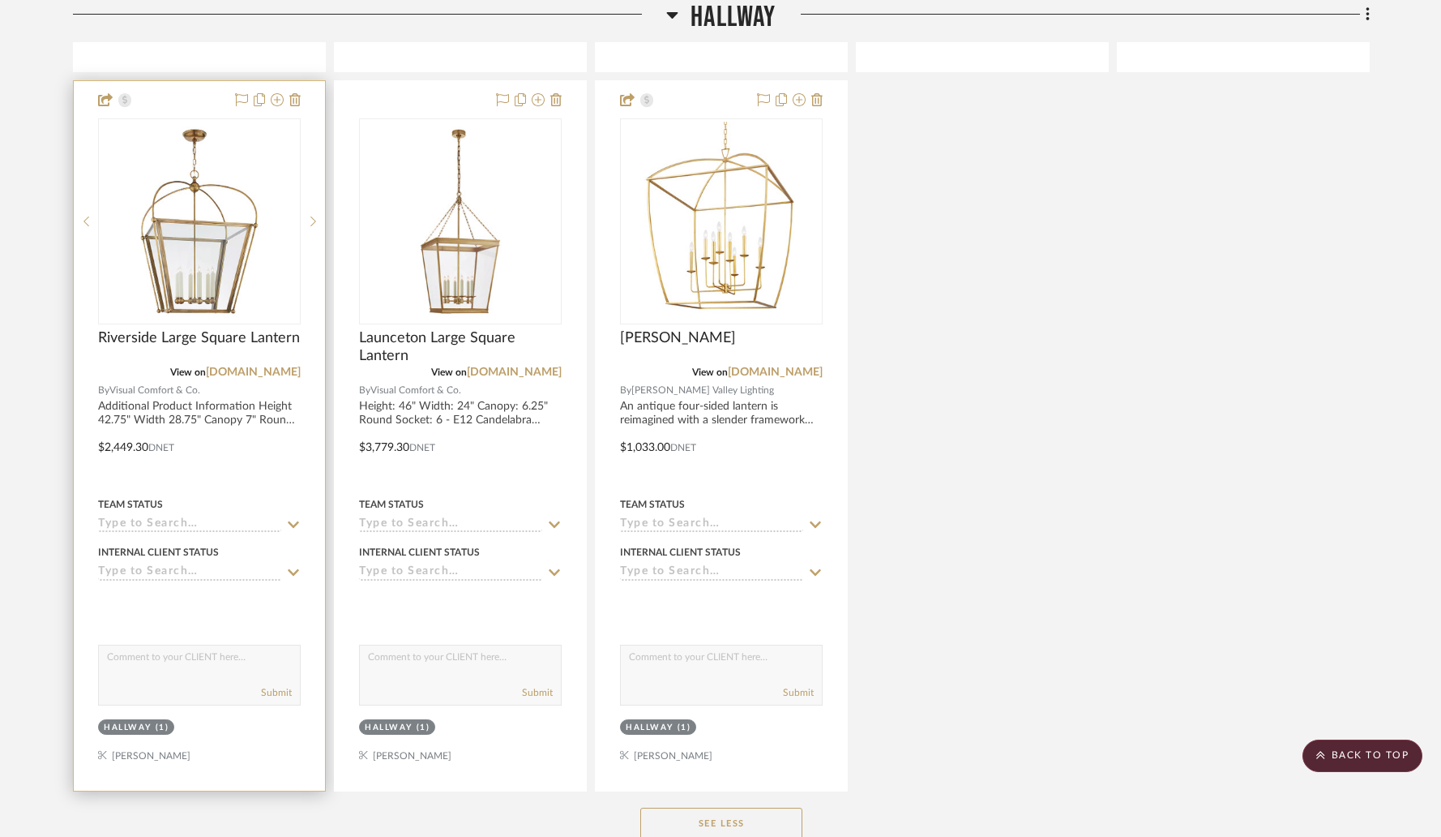
scroll to position [2029, 0]
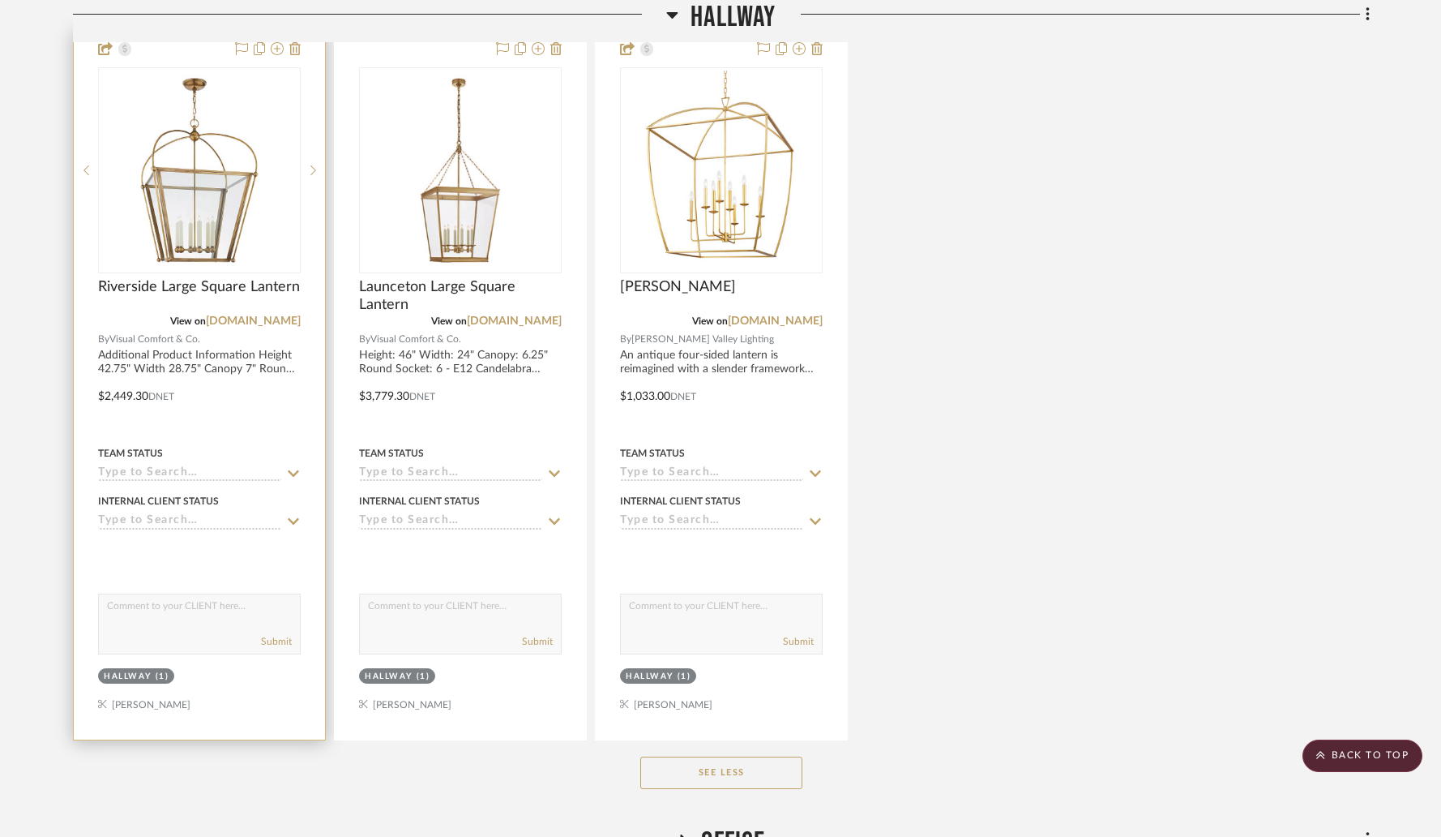
click at [190, 594] on textarea at bounding box center [199, 609] width 201 height 31
click at [183, 594] on textarea "I was think of this over the staircase." at bounding box center [199, 609] width 201 height 31
type textarea "I was think of this style over the staircase."
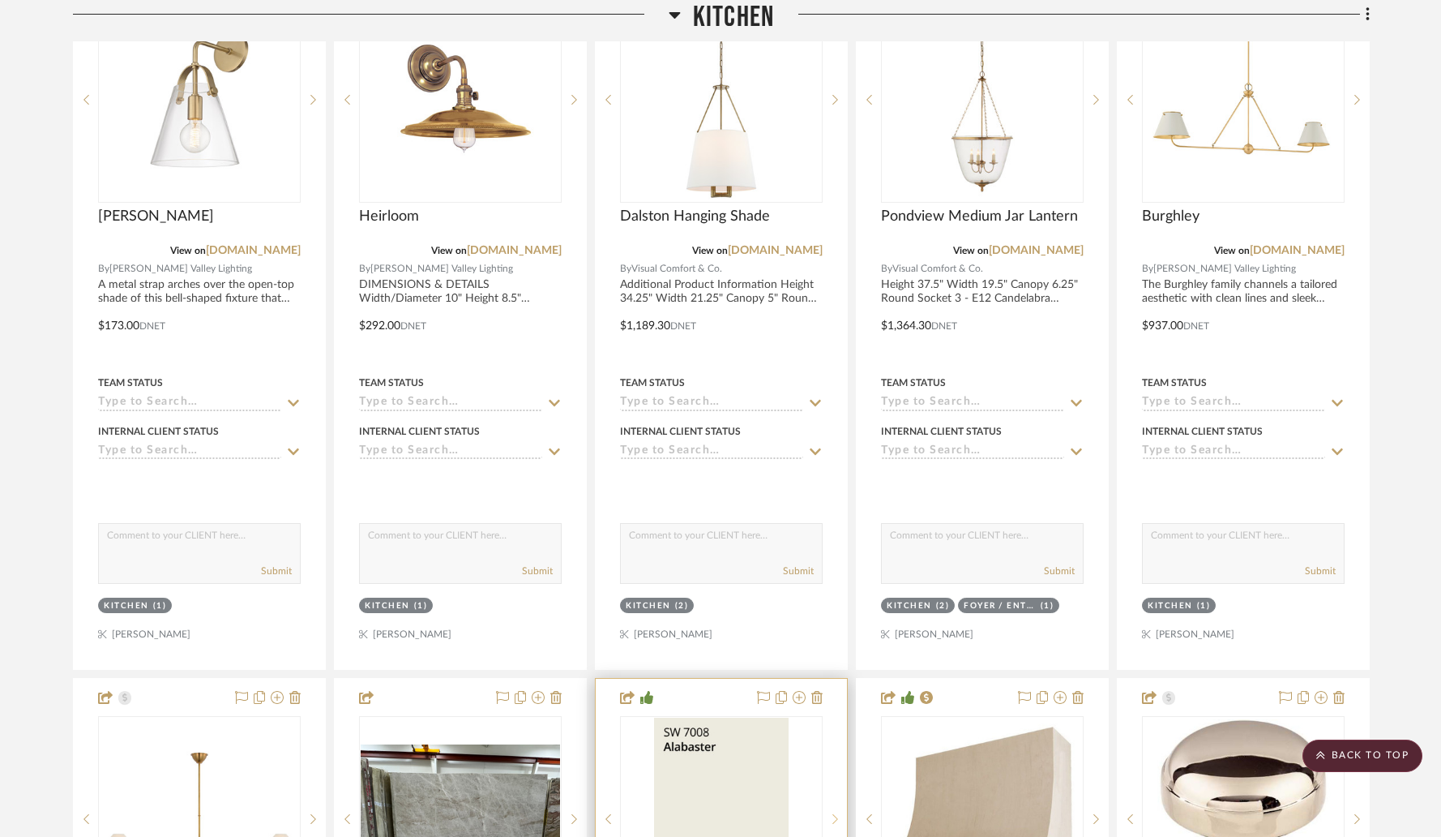
scroll to position [4262, 0]
